Goal: Download file/media

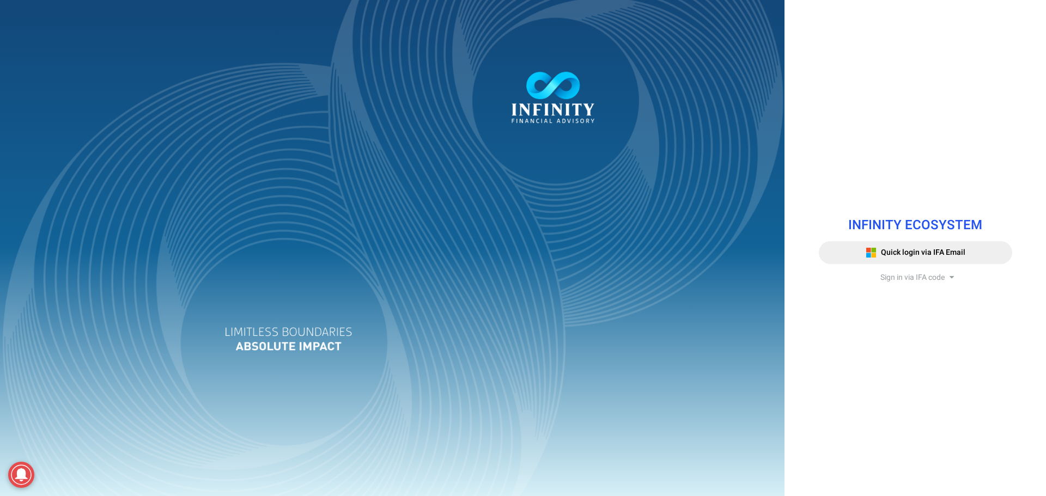
click at [889, 282] on span "Sign in via IFA code" at bounding box center [912, 277] width 64 height 11
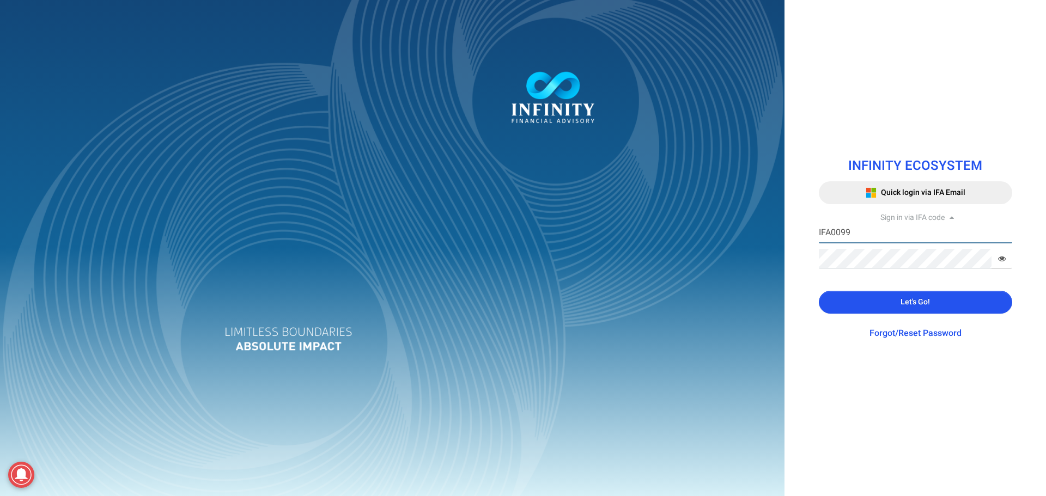
click at [844, 227] on input "IFA0099" at bounding box center [915, 233] width 193 height 20
type input "IFA0105"
click at [833, 307] on button "Let's Go!" at bounding box center [915, 302] width 193 height 23
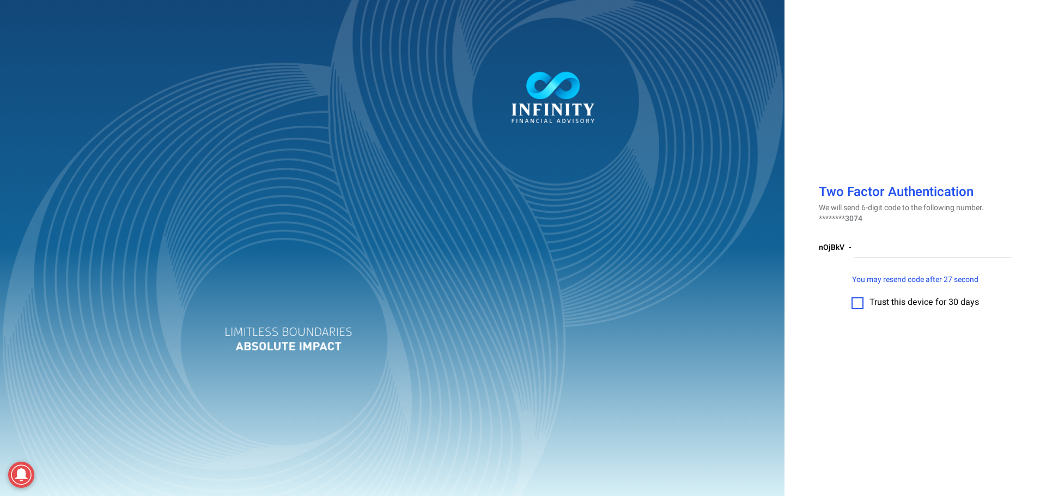
drag, startPoint x: 345, startPoint y: 5, endPoint x: 860, endPoint y: 303, distance: 594.6
click at [860, 303] on label at bounding box center [857, 303] width 12 height 12
click at [857, 300] on input "checkbox" at bounding box center [857, 300] width 0 height 0
click at [866, 247] on input "number" at bounding box center [933, 248] width 158 height 20
click at [894, 244] on input "number" at bounding box center [933, 248] width 158 height 20
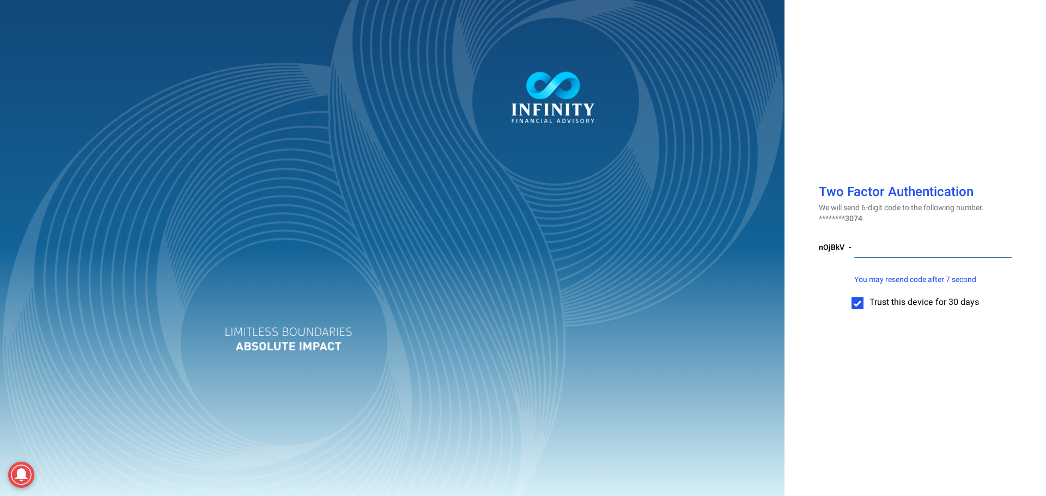
click at [893, 244] on input "number" at bounding box center [933, 248] width 158 height 20
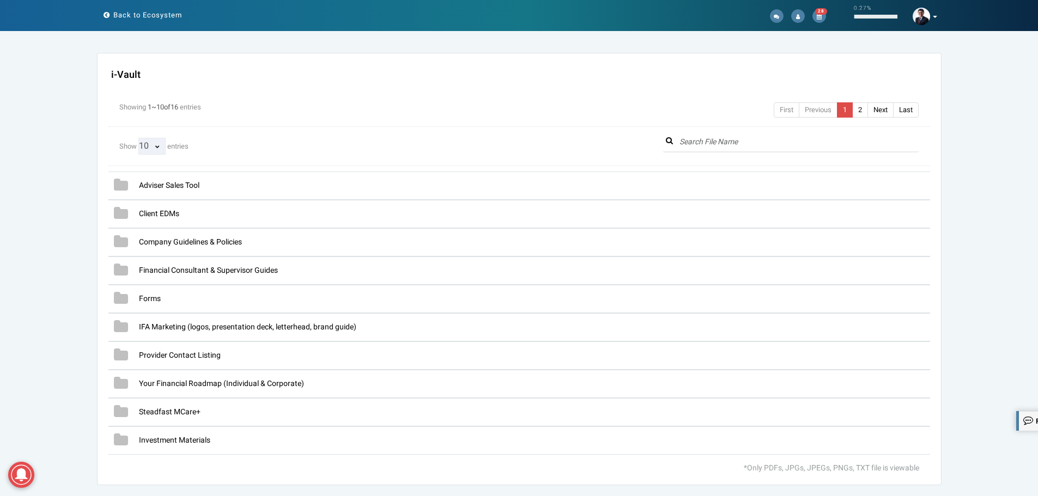
click at [155, 145] on select "10 25 50 100 All" at bounding box center [151, 146] width 27 height 17
select select "string:All"
click at [138, 138] on select "10 25 50 100 All" at bounding box center [151, 146] width 27 height 17
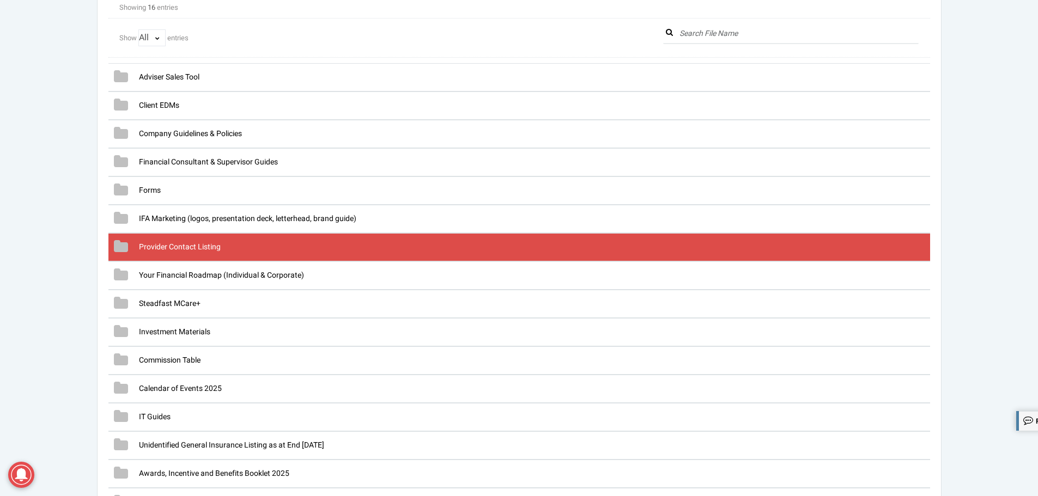
scroll to position [109, 0]
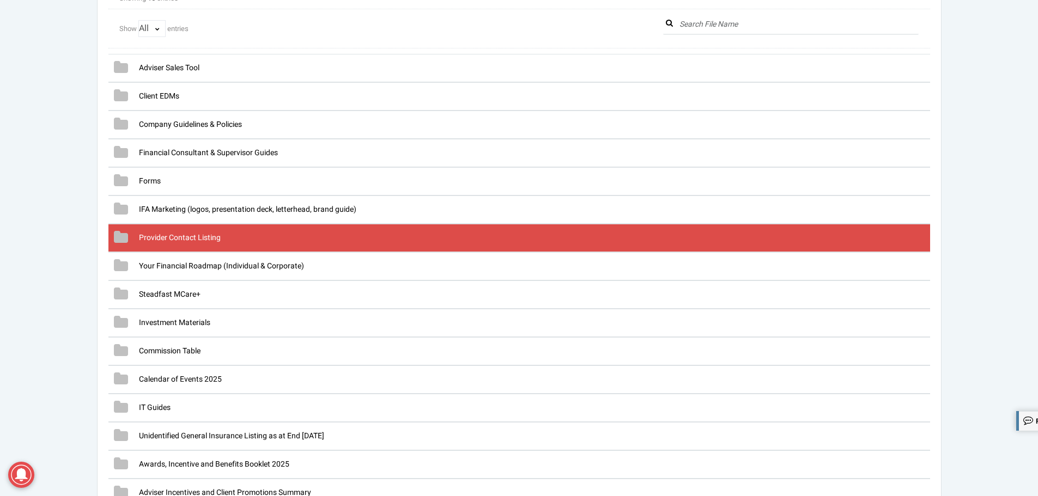
click at [197, 238] on span "Provider Contact Listing" at bounding box center [180, 237] width 82 height 11
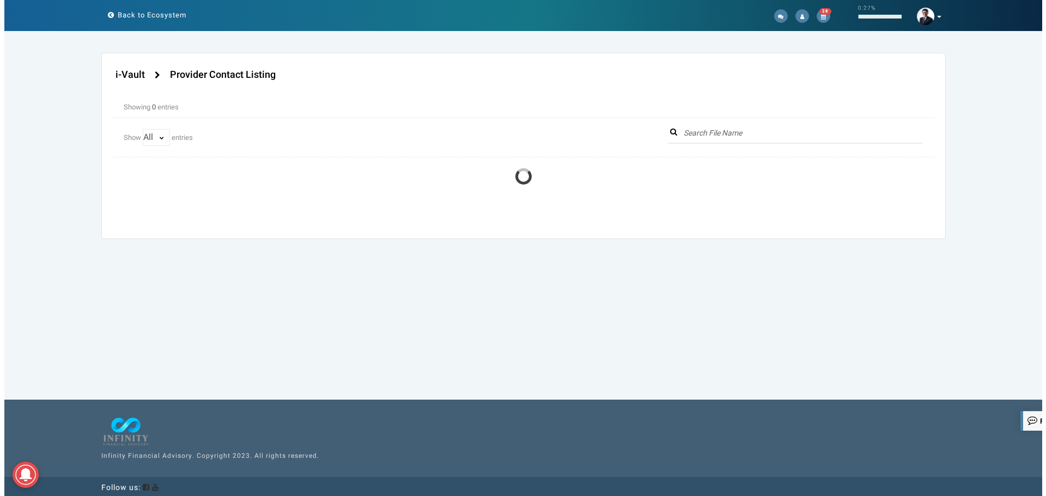
scroll to position [0, 0]
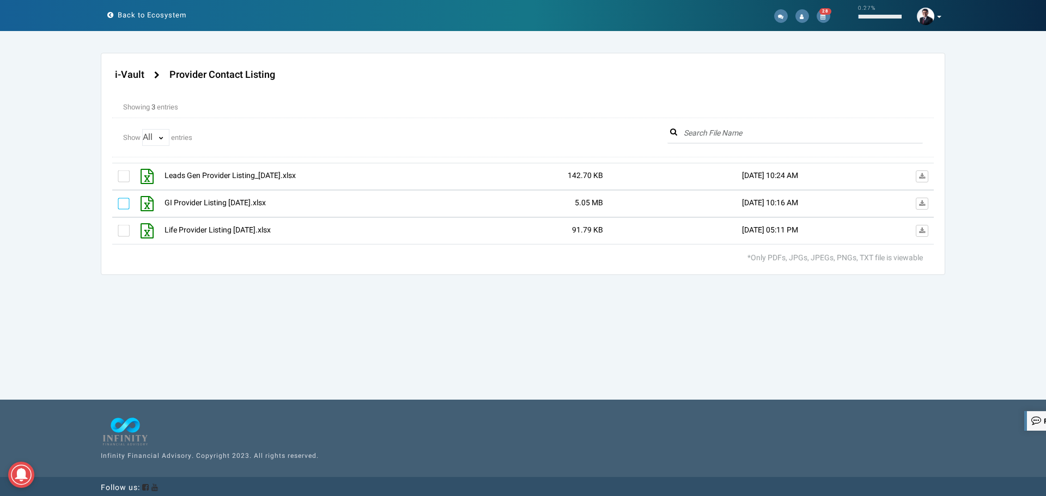
click at [125, 204] on label at bounding box center [124, 204] width 12 height 12
click at [118, 200] on input "checkbox" at bounding box center [118, 200] width 0 height 0
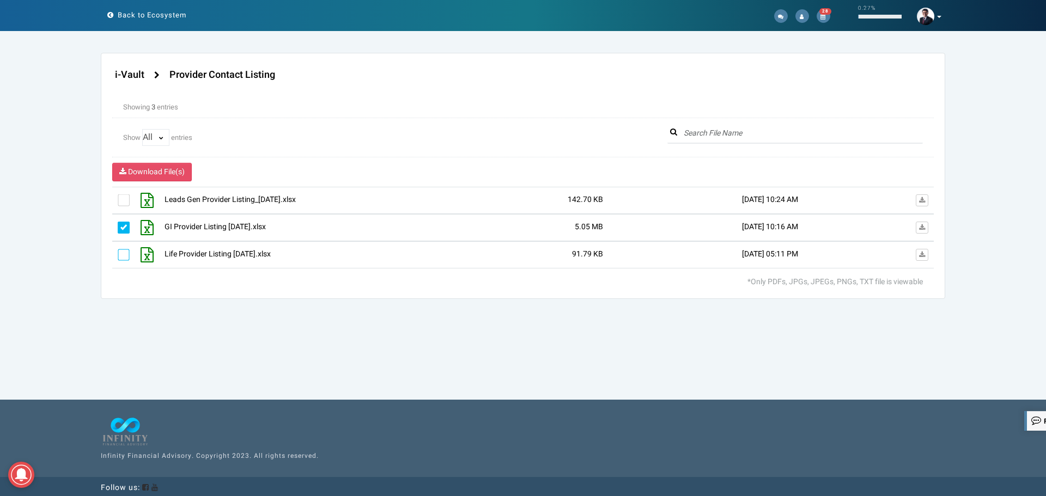
click at [124, 255] on label at bounding box center [124, 255] width 12 height 12
click at [118, 251] on input "checkbox" at bounding box center [118, 251] width 0 height 0
click at [149, 173] on span "Download File(s)" at bounding box center [156, 171] width 57 height 11
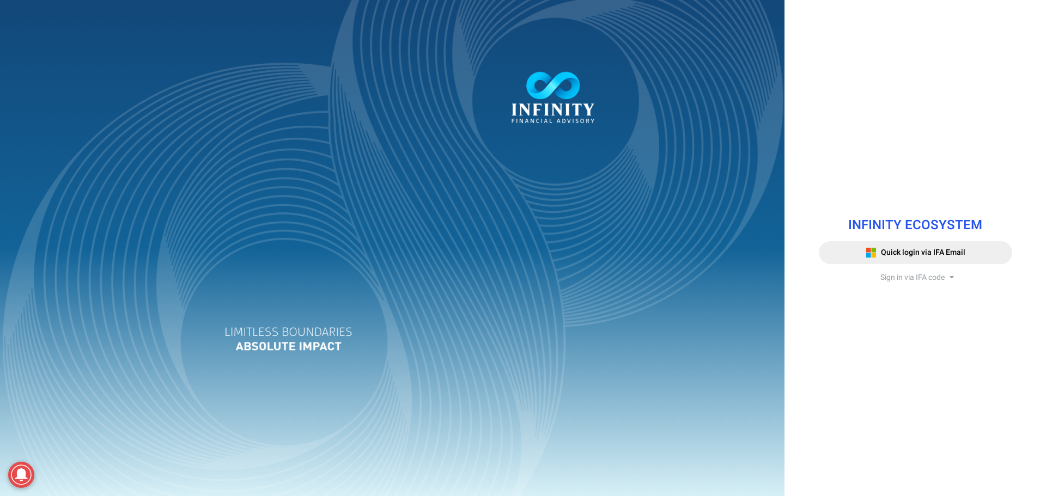
click at [904, 282] on span "Sign in via IFA code" at bounding box center [912, 277] width 64 height 11
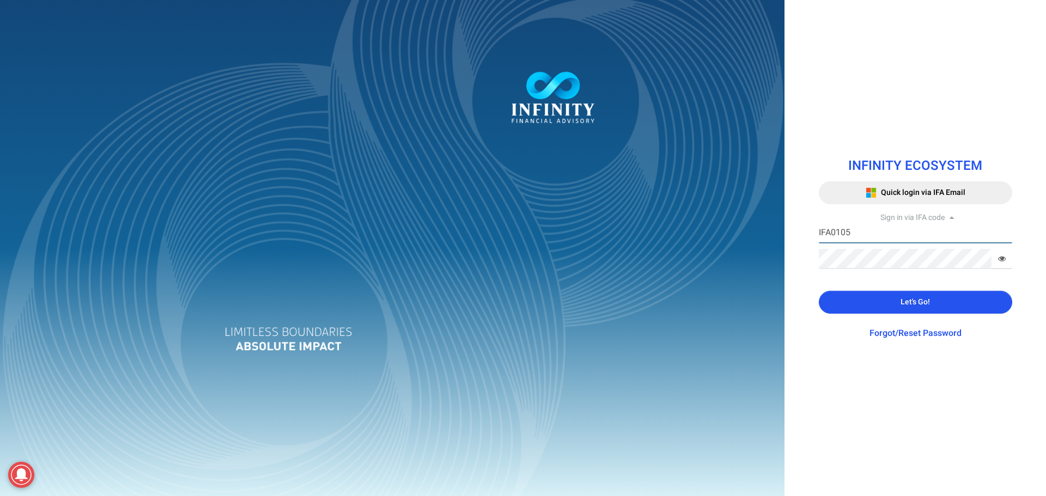
drag, startPoint x: 887, startPoint y: 236, endPoint x: 884, endPoint y: 243, distance: 7.1
click at [887, 236] on input "IFA0105" at bounding box center [915, 233] width 193 height 20
type input "IFA0099"
drag, startPoint x: 886, startPoint y: 301, endPoint x: 877, endPoint y: 300, distance: 9.3
click at [886, 301] on button "Let's Go!" at bounding box center [915, 302] width 193 height 23
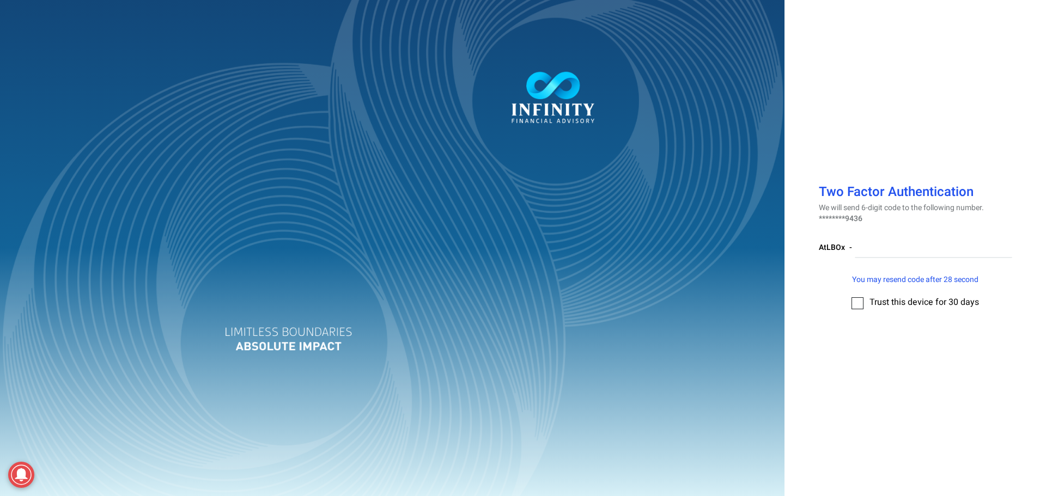
click at [856, 307] on div "Two Factor Authentication We will send 6-digit code to the following number. **…" at bounding box center [523, 248] width 1046 height 496
click at [886, 239] on input "number" at bounding box center [933, 248] width 157 height 20
click at [859, 299] on label at bounding box center [857, 303] width 12 height 12
click at [857, 300] on input "checkbox" at bounding box center [857, 300] width 0 height 0
click at [872, 252] on input "number" at bounding box center [933, 248] width 157 height 20
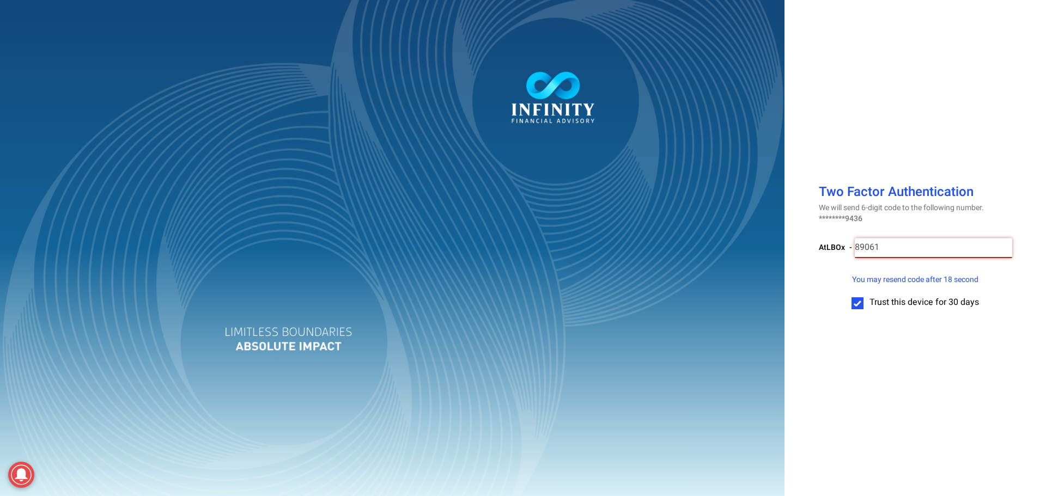
type input "890618"
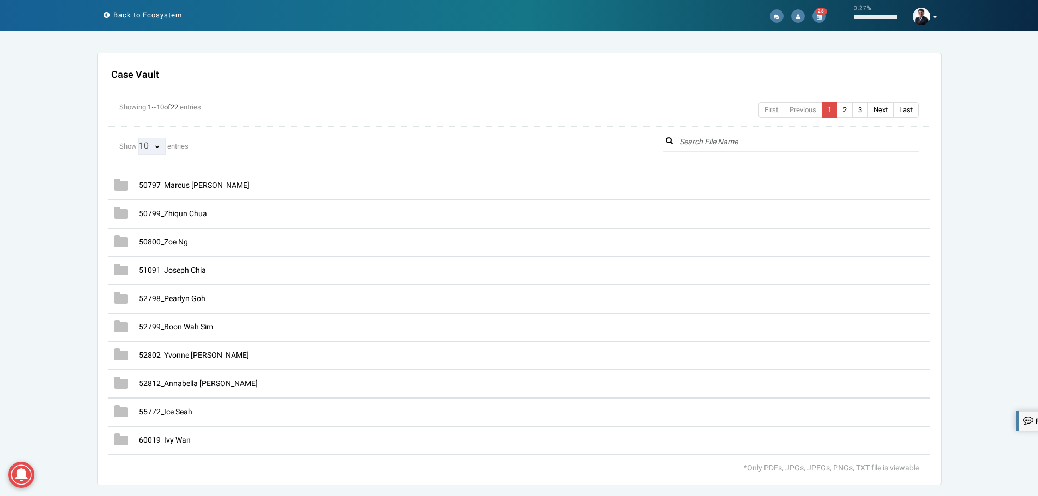
click at [161, 143] on select "10 25 50 100 All" at bounding box center [151, 146] width 27 height 17
select select "string:All"
click at [138, 138] on select "10 25 50 100 All" at bounding box center [151, 146] width 27 height 17
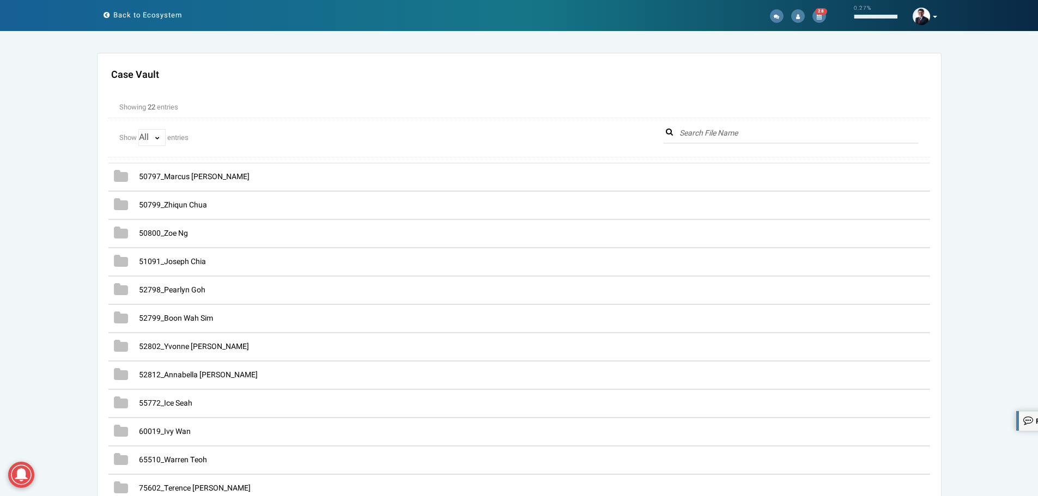
click at [64, 232] on div "Case Vault Settings Allow Advisor Update Access Switch Yes No Case Vault Create…" at bounding box center [519, 442] width 1038 height 779
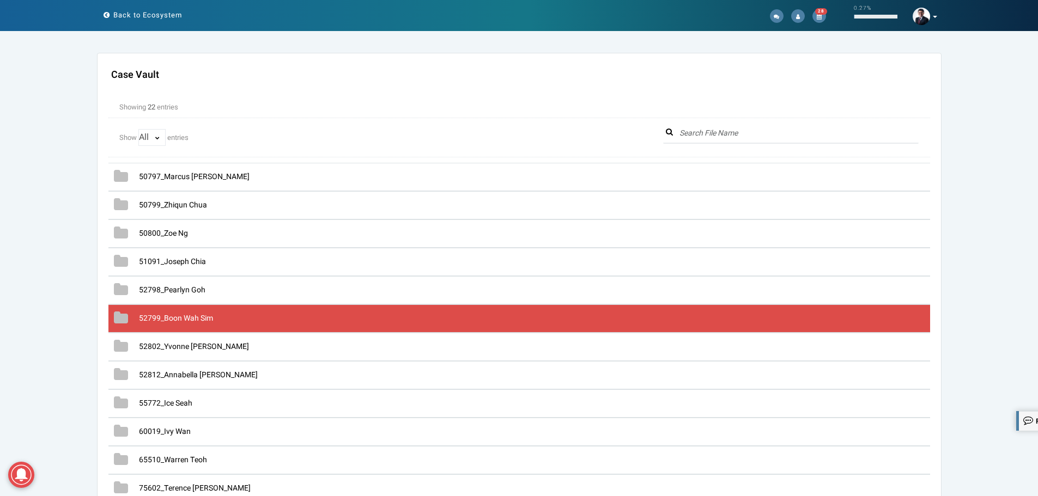
click at [176, 317] on span "52799_Boon Wah Sim" at bounding box center [176, 318] width 74 height 11
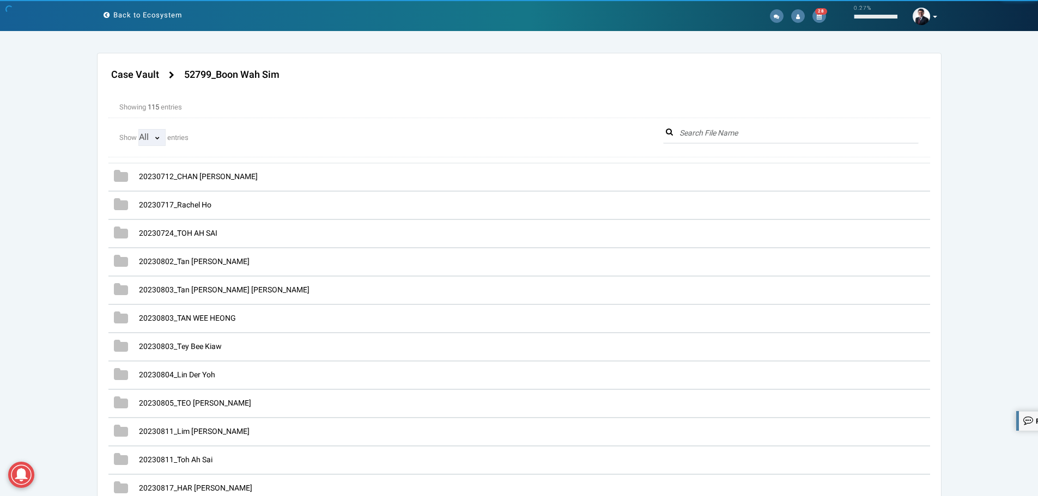
click at [155, 138] on select "10 25 50 100 All" at bounding box center [151, 137] width 27 height 17
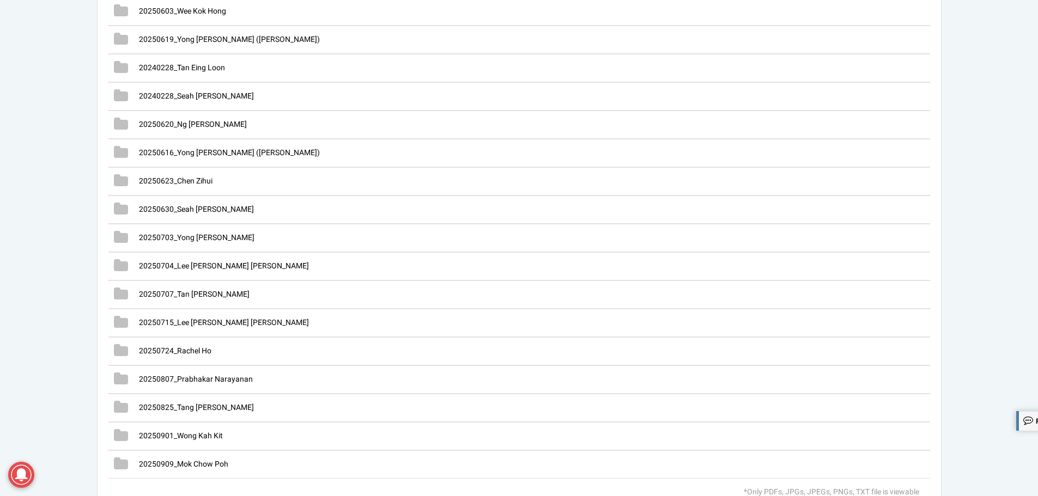
scroll to position [3079, 0]
